Goal: Task Accomplishment & Management: Manage account settings

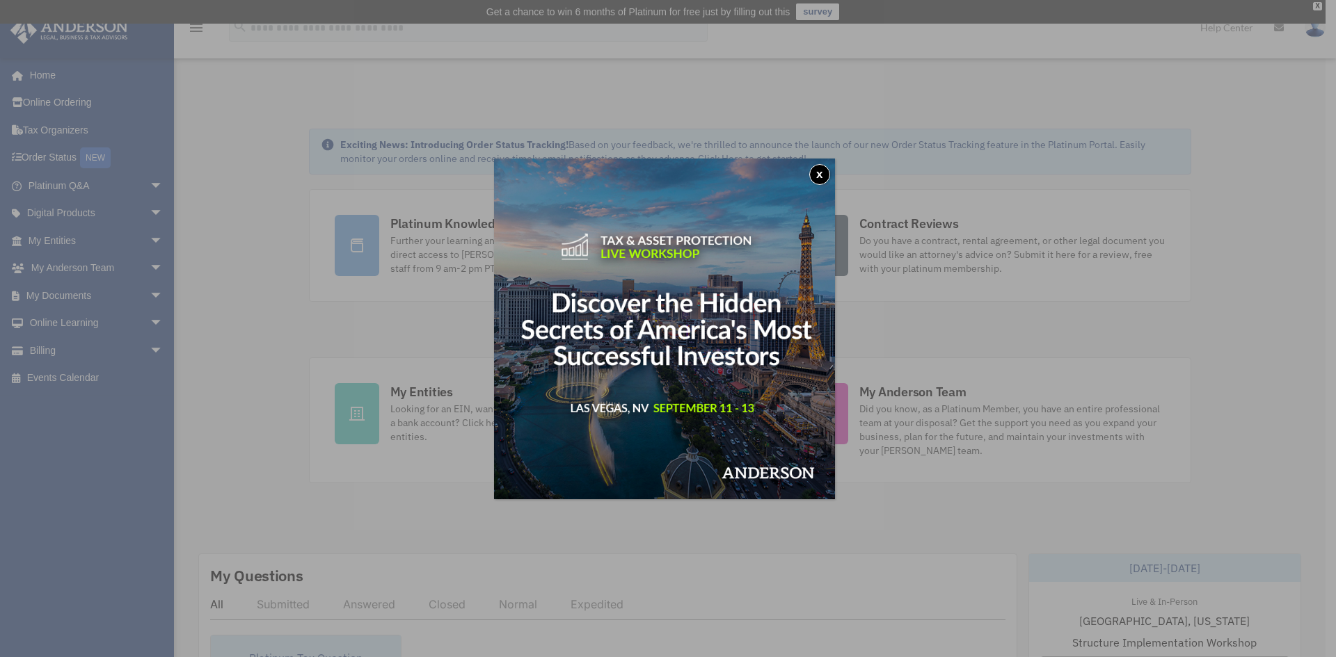
click at [828, 178] on button "x" at bounding box center [819, 174] width 21 height 21
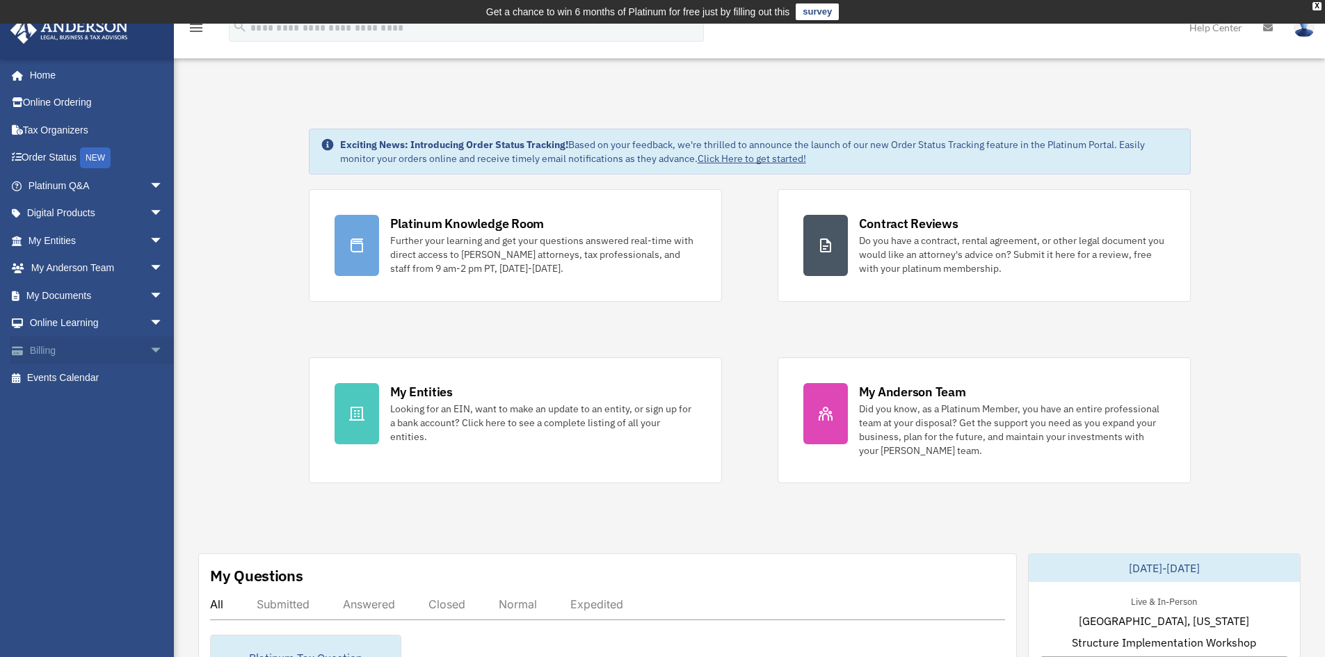
click at [150, 350] on span "arrow_drop_down" at bounding box center [164, 351] width 28 height 29
click at [99, 408] on link "Past Invoices" at bounding box center [101, 406] width 165 height 28
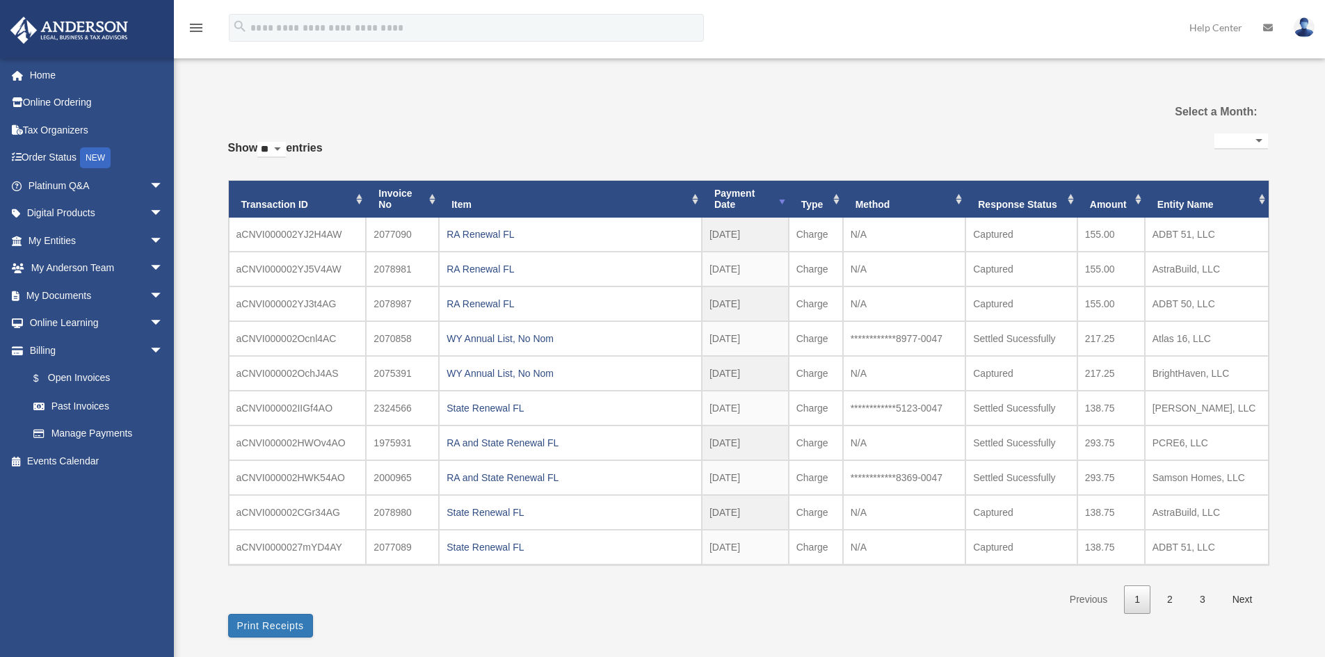
select select
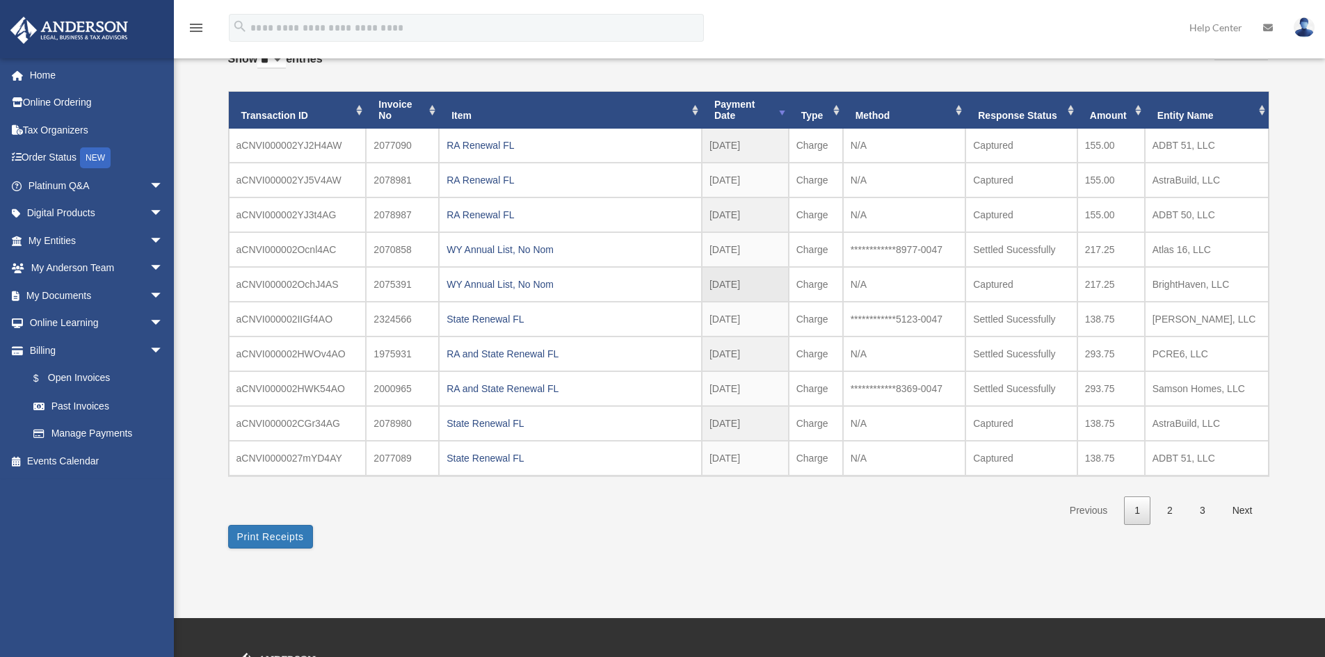
scroll to position [139, 0]
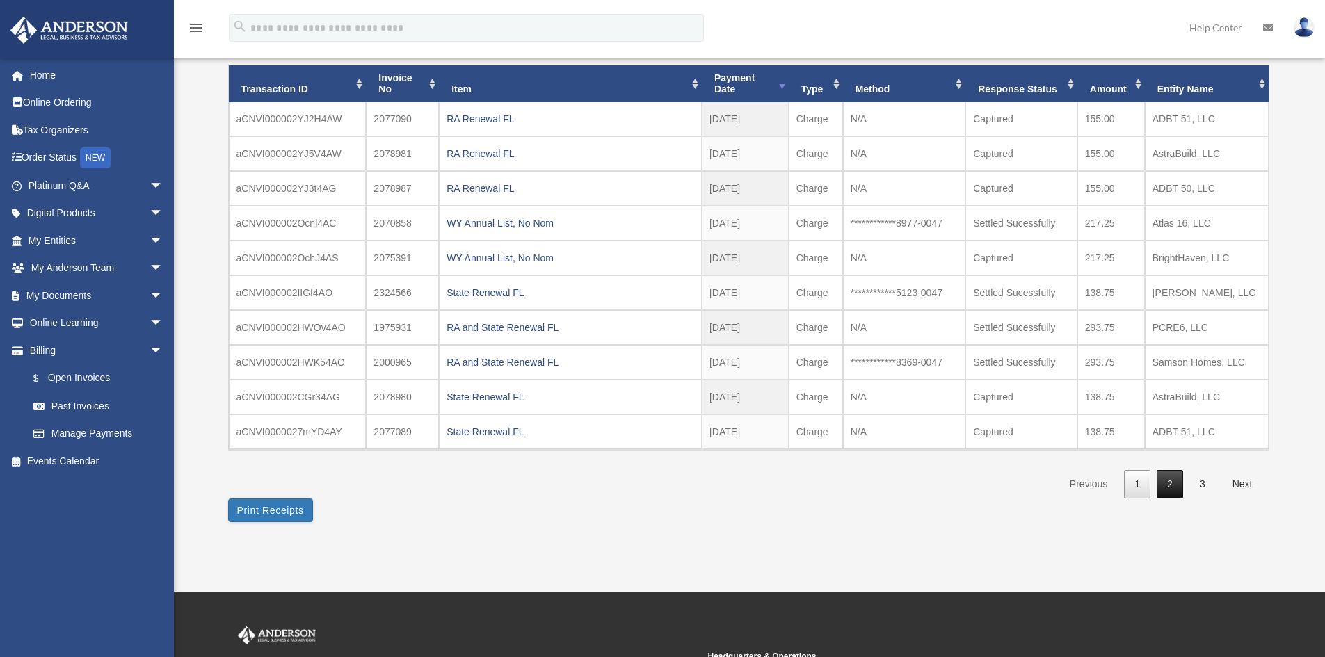
click at [1167, 484] on link "2" at bounding box center [1170, 484] width 26 height 29
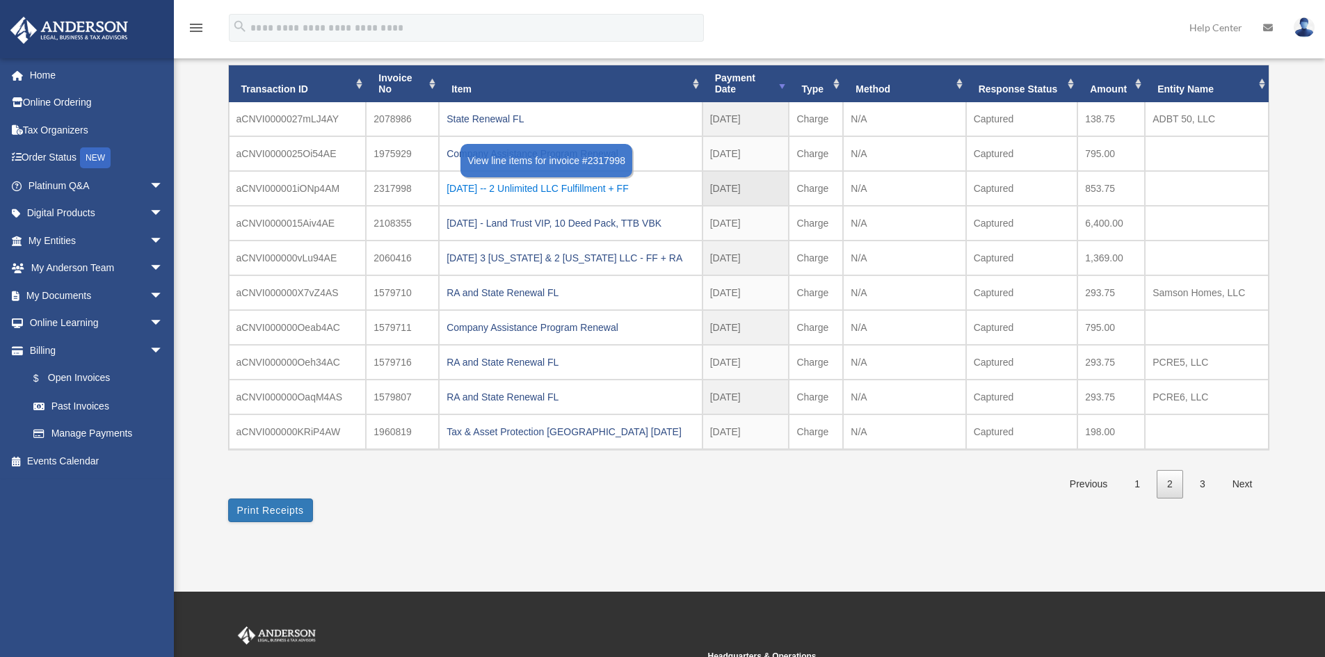
click at [550, 190] on div "[DATE] -- 2 Unlimited LLC Fulfillment + FF" at bounding box center [571, 188] width 248 height 19
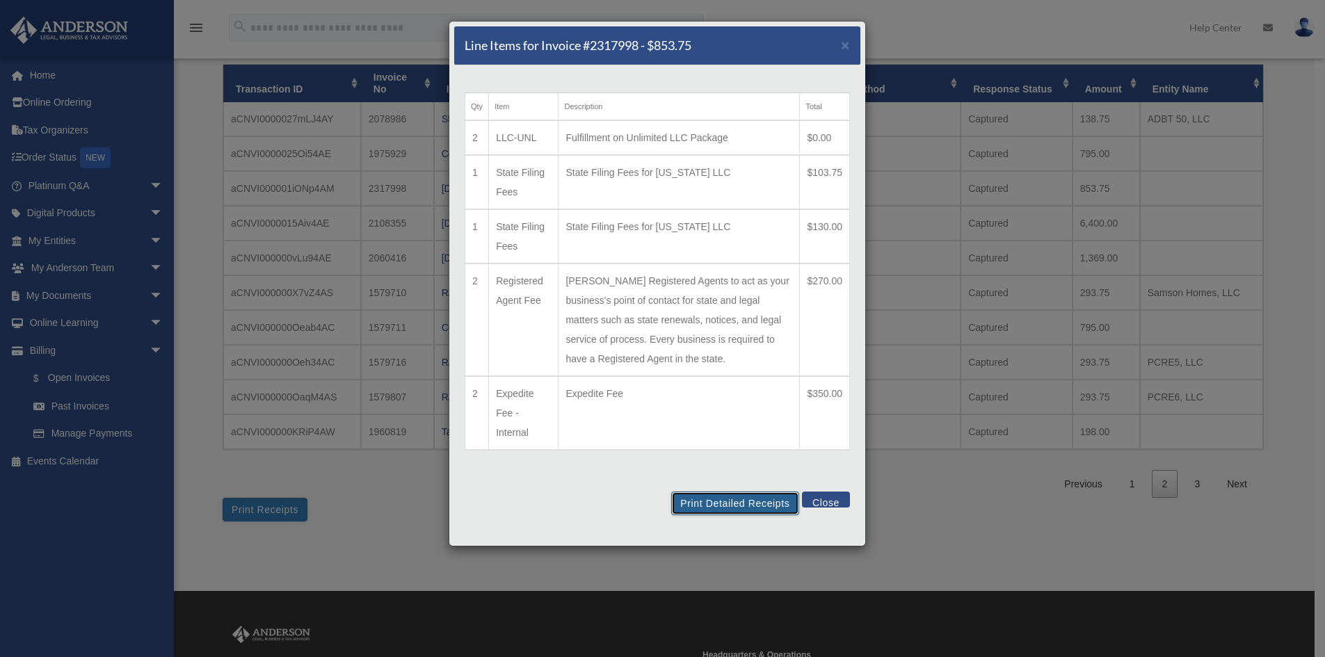
click at [744, 508] on button "Print Detailed Receipts" at bounding box center [734, 504] width 127 height 24
click at [817, 504] on button "Close" at bounding box center [826, 500] width 48 height 16
